Goal: Transaction & Acquisition: Register for event/course

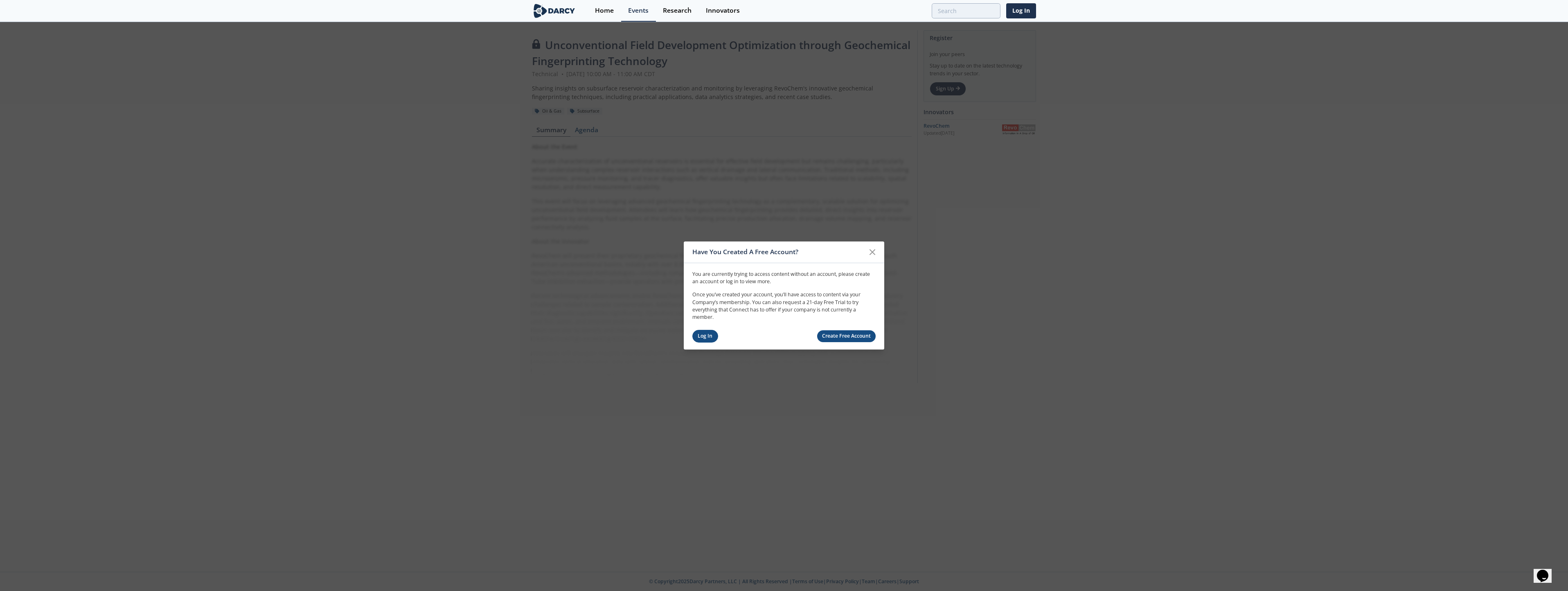
click at [709, 333] on link "Log In" at bounding box center [705, 336] width 26 height 13
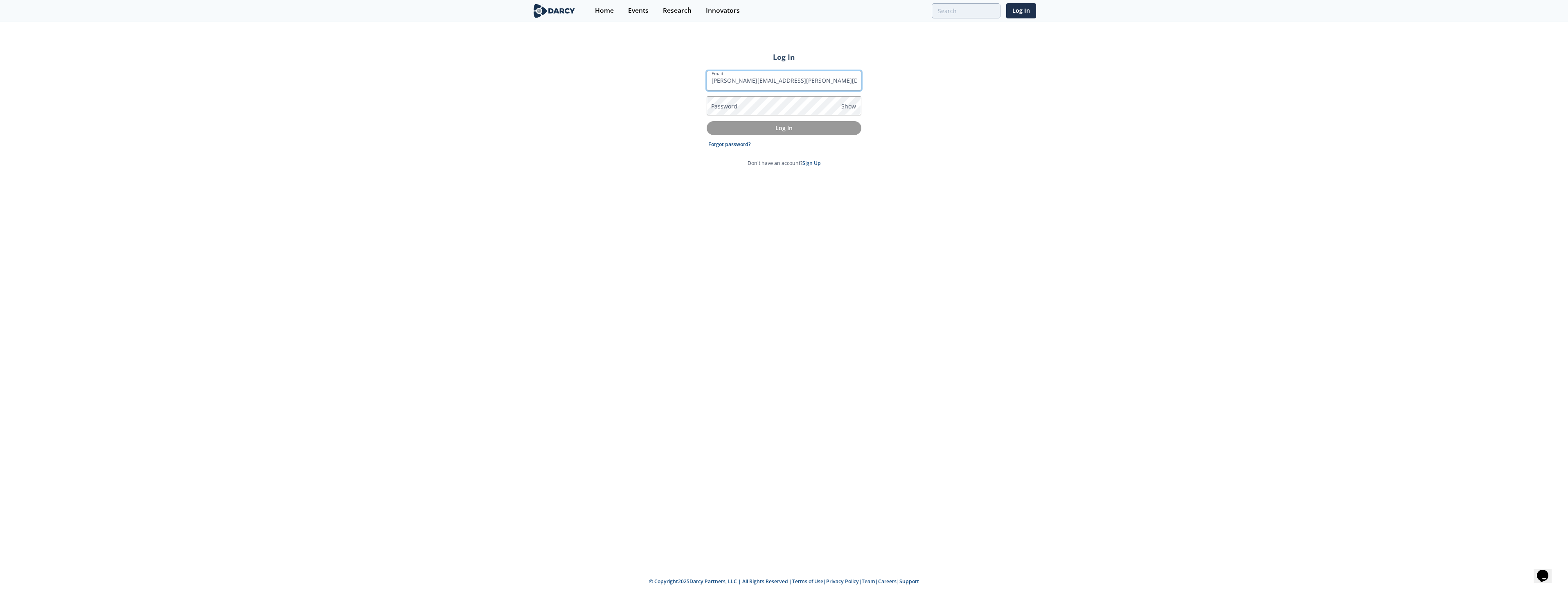
type input "[PERSON_NAME][EMAIL_ADDRESS][PERSON_NAME][DOMAIN_NAME]"
click at [707, 121] on button "Log In" at bounding box center [784, 128] width 155 height 13
click at [851, 105] on span "Show" at bounding box center [849, 106] width 15 height 9
click at [707, 130] on button "Log In" at bounding box center [784, 137] width 155 height 13
click at [846, 109] on span "Hide" at bounding box center [847, 106] width 13 height 9
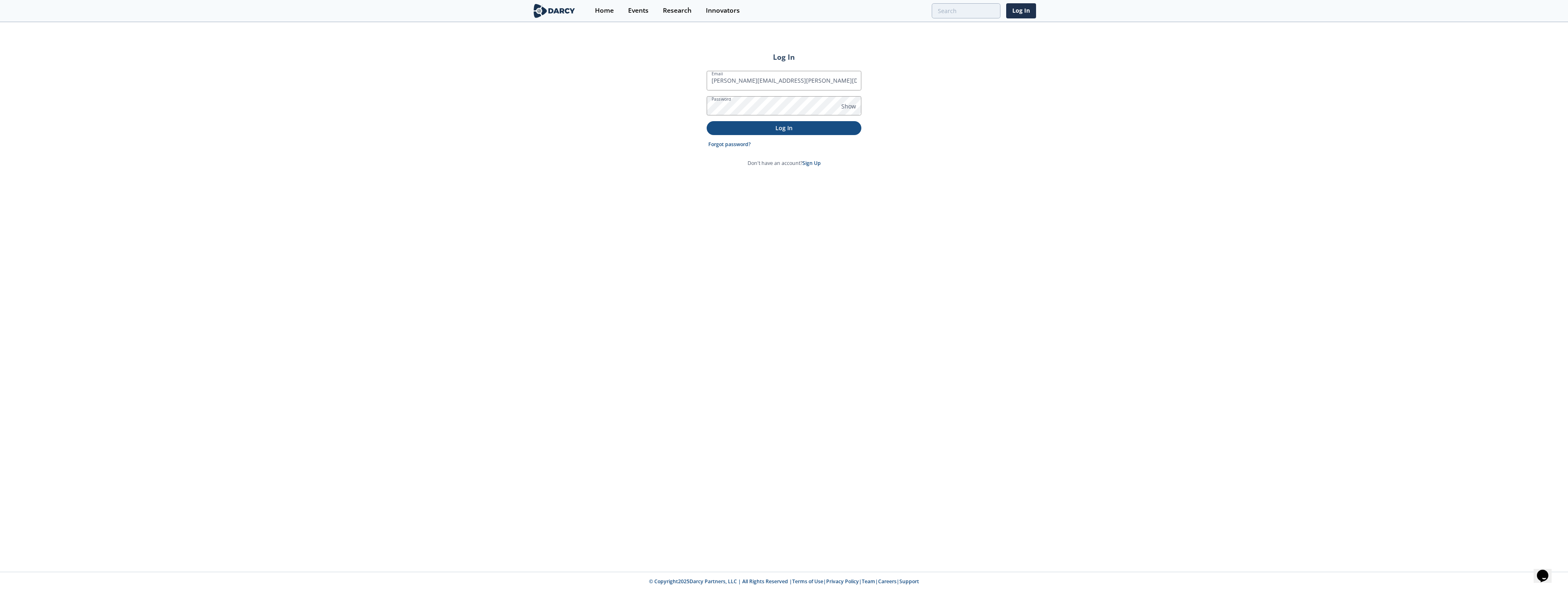
click at [816, 126] on p "Log In" at bounding box center [783, 128] width 143 height 9
click at [847, 108] on span "Show" at bounding box center [849, 106] width 15 height 9
click at [826, 127] on p "Log In" at bounding box center [783, 128] width 143 height 9
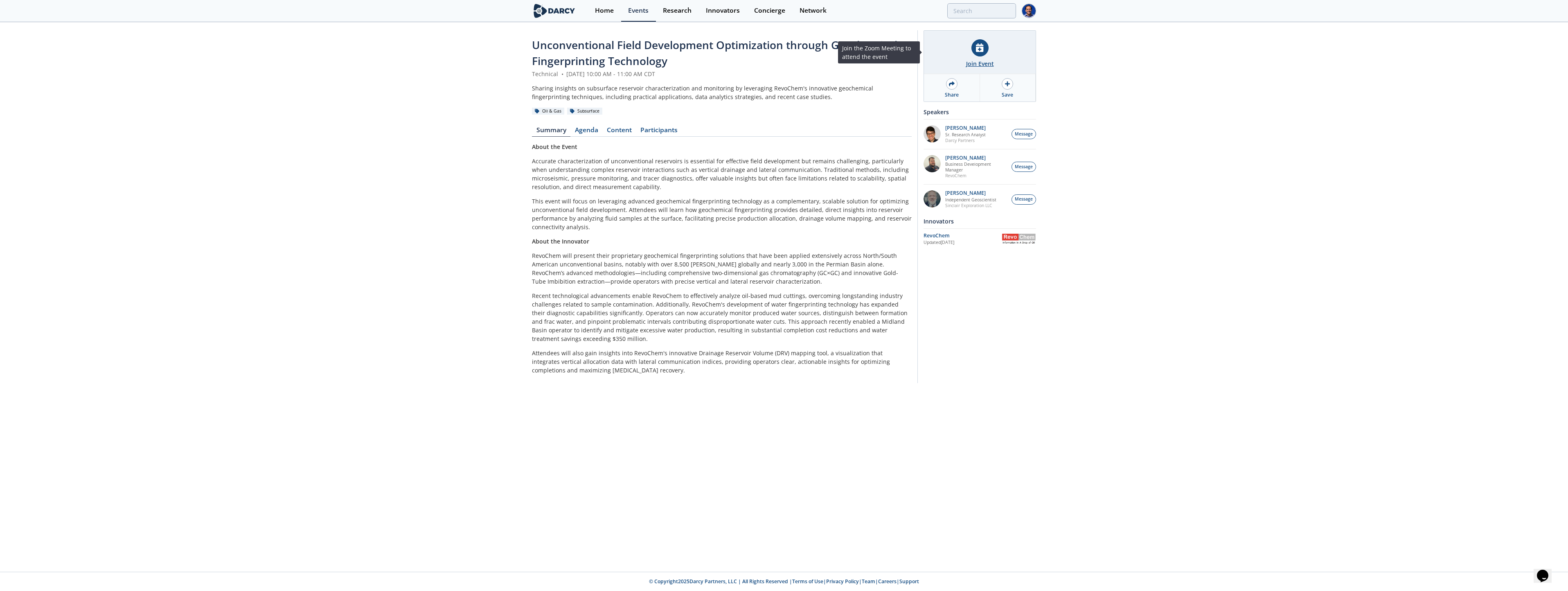
click at [968, 53] on div "Join Event" at bounding box center [980, 52] width 112 height 43
